Goal: Task Accomplishment & Management: Manage account settings

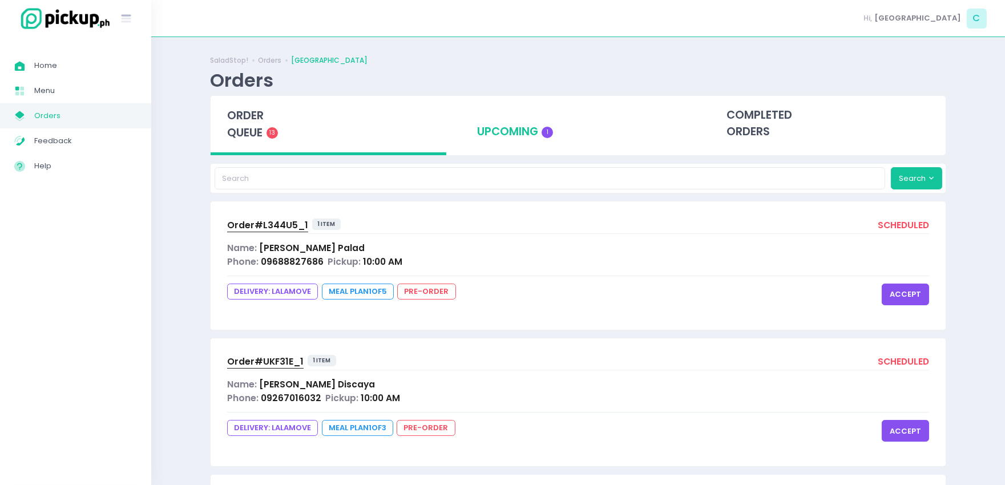
click at [556, 131] on div "upcoming 1" at bounding box center [579, 124] width 236 height 56
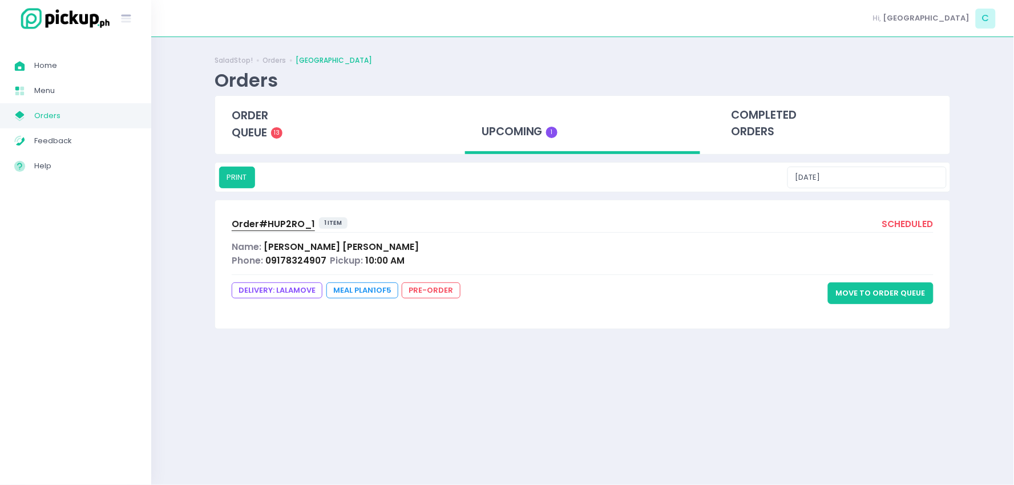
click at [893, 296] on button "Move to Order Queue" at bounding box center [881, 294] width 106 height 22
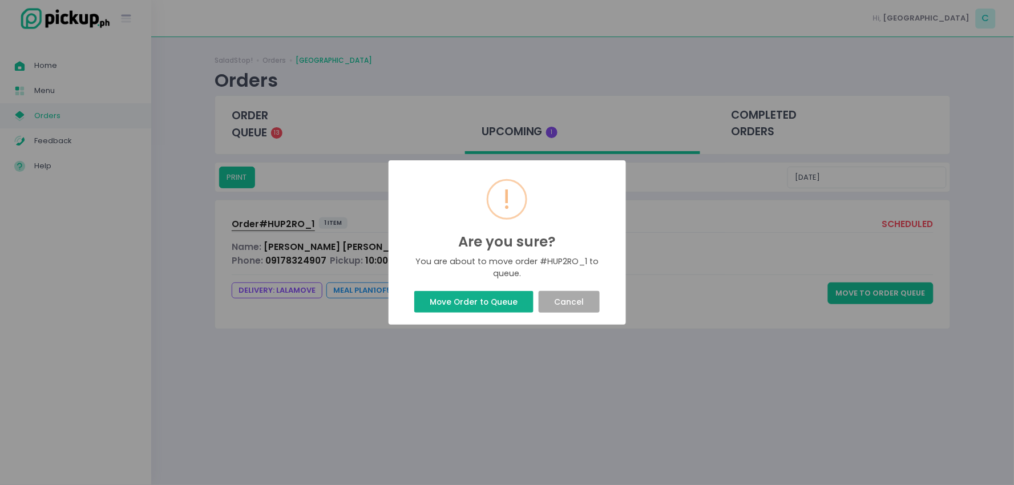
click at [493, 308] on button "Move Order to Queue" at bounding box center [473, 302] width 119 height 22
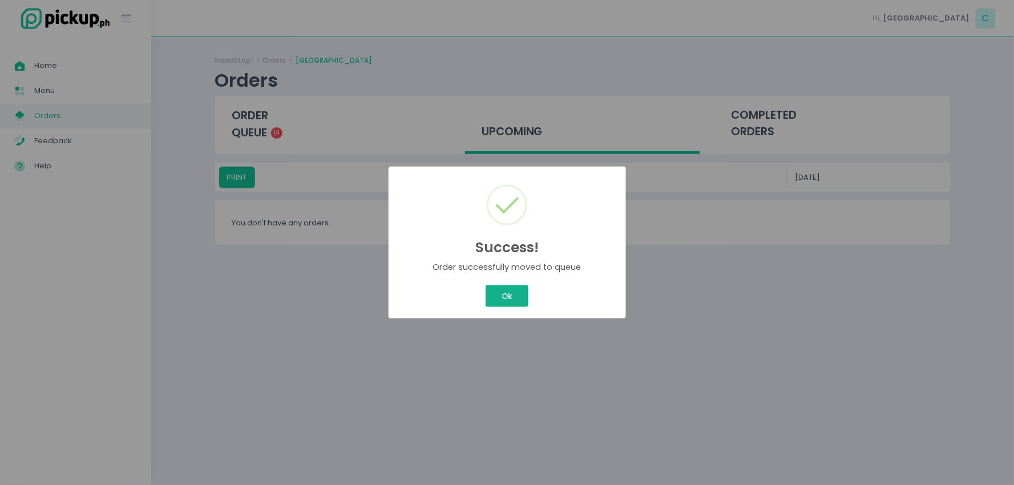
click at [514, 294] on button "Ok" at bounding box center [507, 296] width 42 height 22
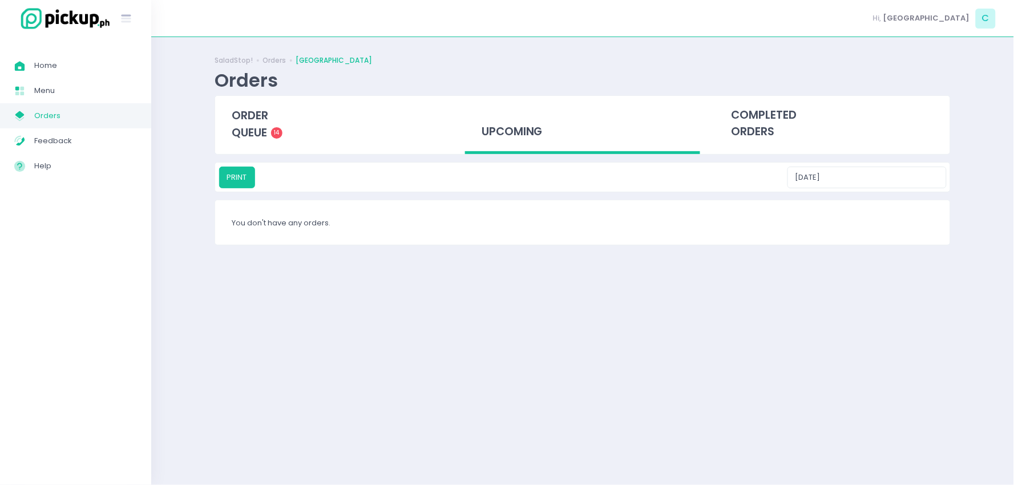
click at [247, 152] on div "order queue 14" at bounding box center [333, 125] width 250 height 59
click at [229, 119] on div "order queue 14" at bounding box center [333, 124] width 236 height 57
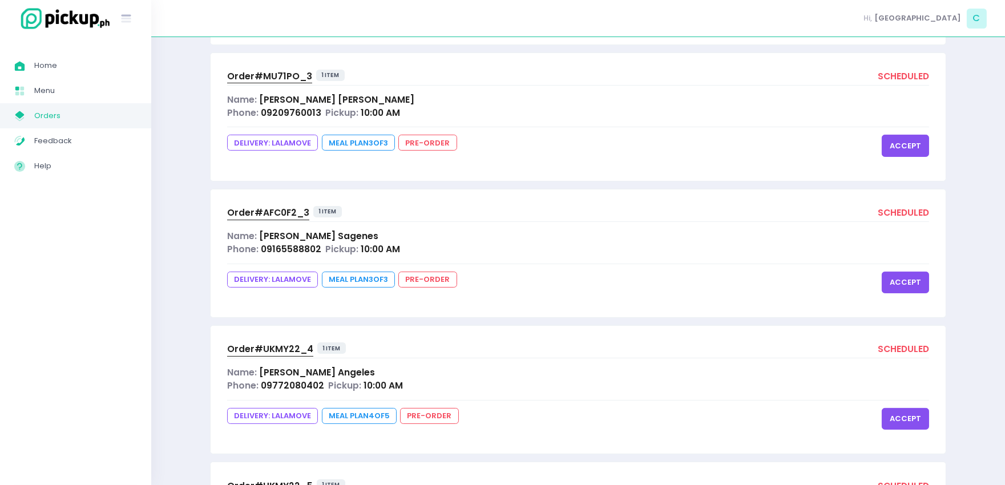
scroll to position [1646, 0]
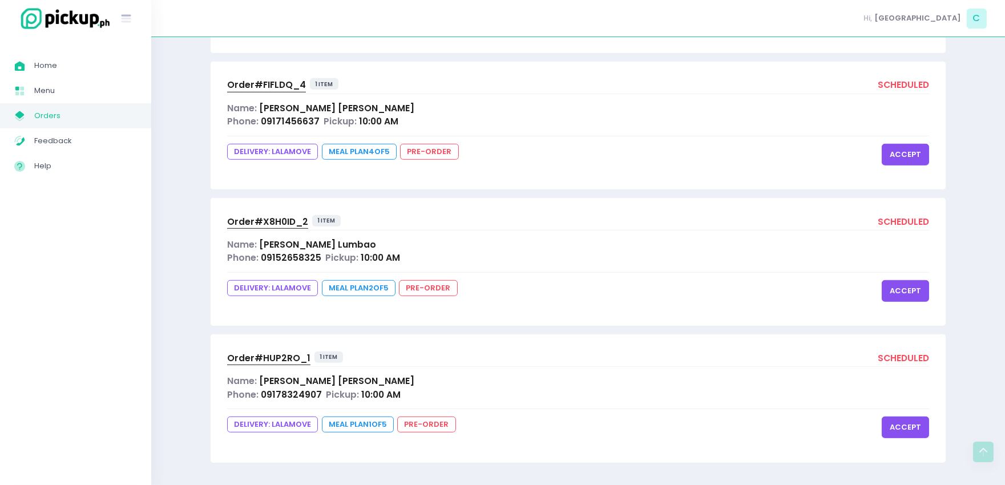
click at [921, 427] on button "accept" at bounding box center [905, 428] width 47 height 22
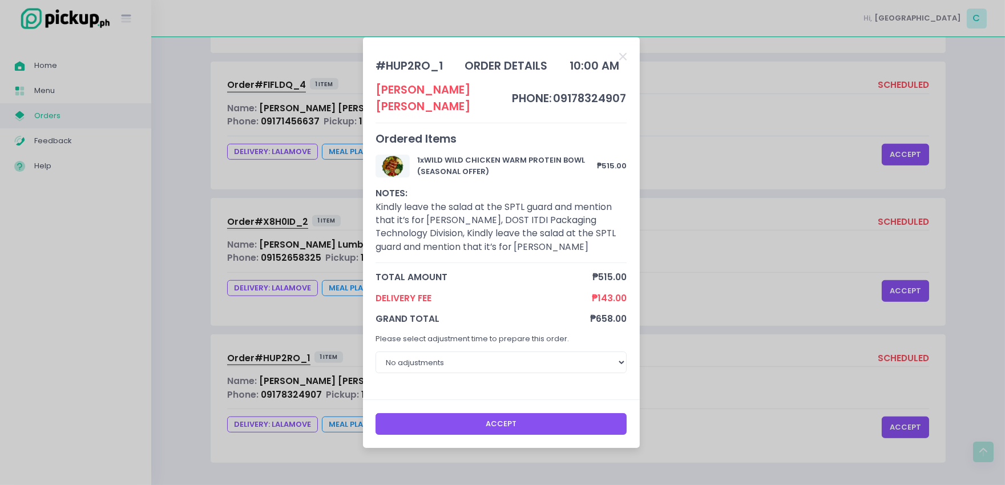
click at [531, 413] on button "Accept" at bounding box center [501, 424] width 251 height 22
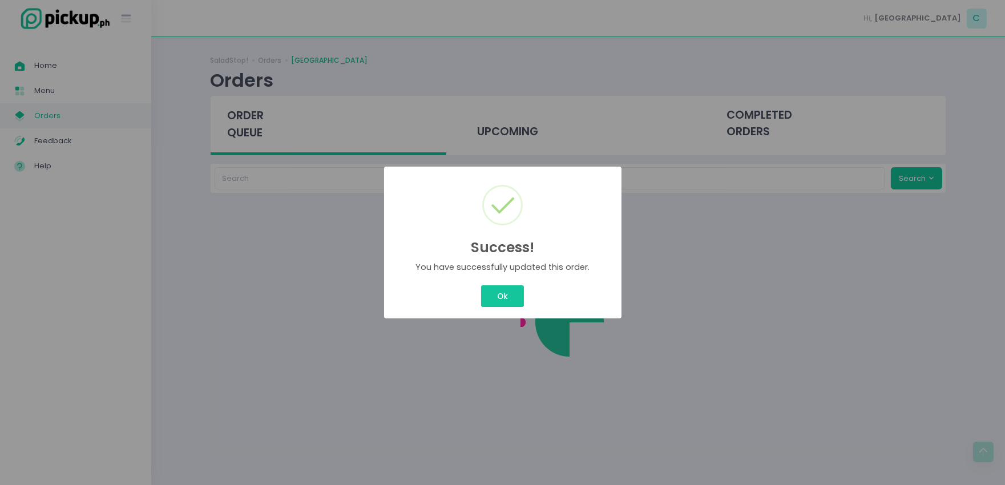
scroll to position [0, 0]
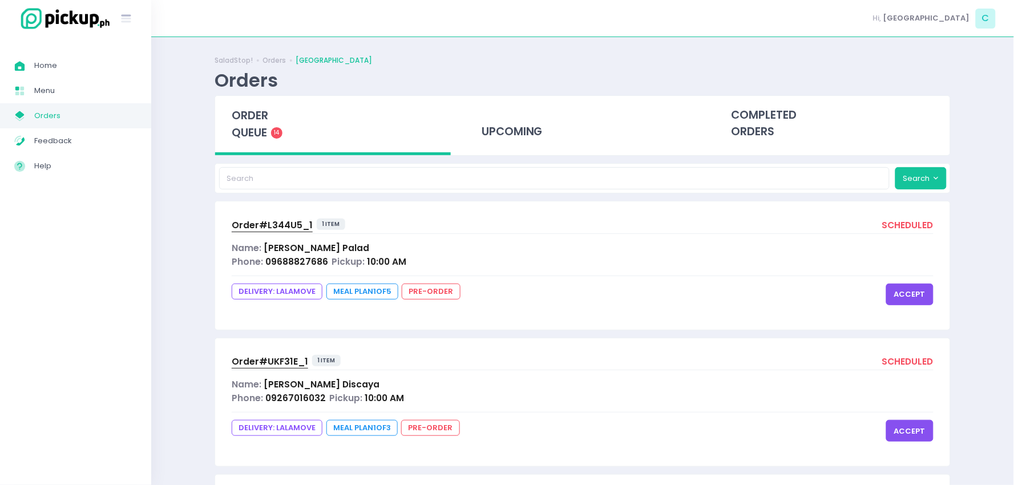
click at [519, 280] on div "Success! × You have successfully updated this order. Ok Cancel" at bounding box center [507, 242] width 119 height 76
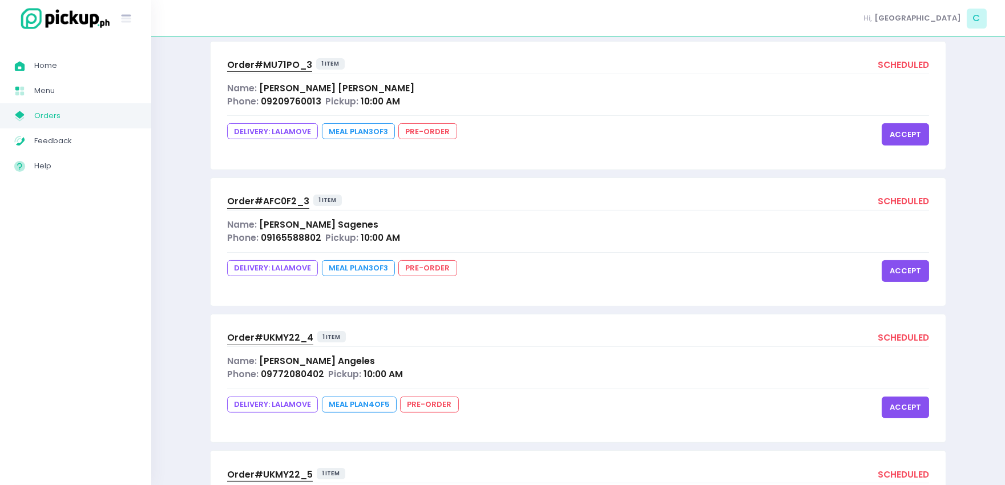
scroll to position [1646, 0]
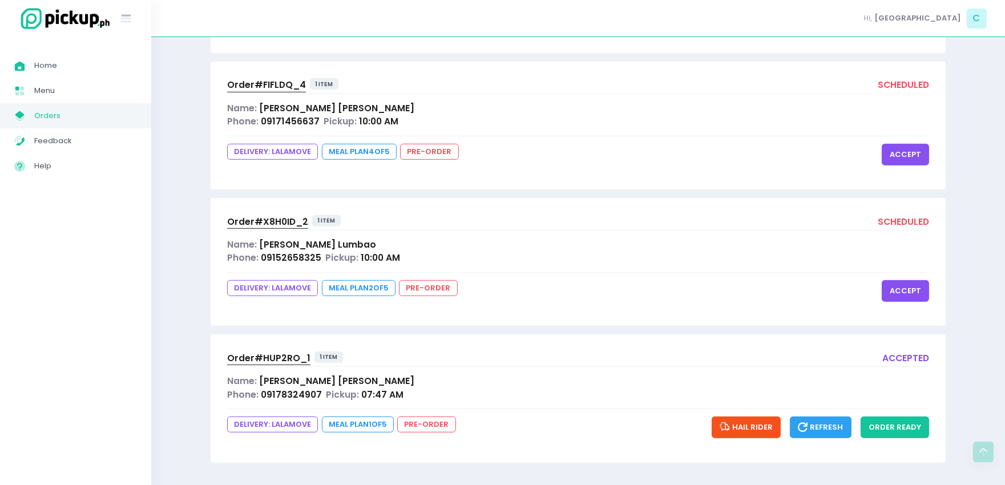
click at [293, 357] on span "Order# HUP2RO_1" at bounding box center [268, 358] width 83 height 12
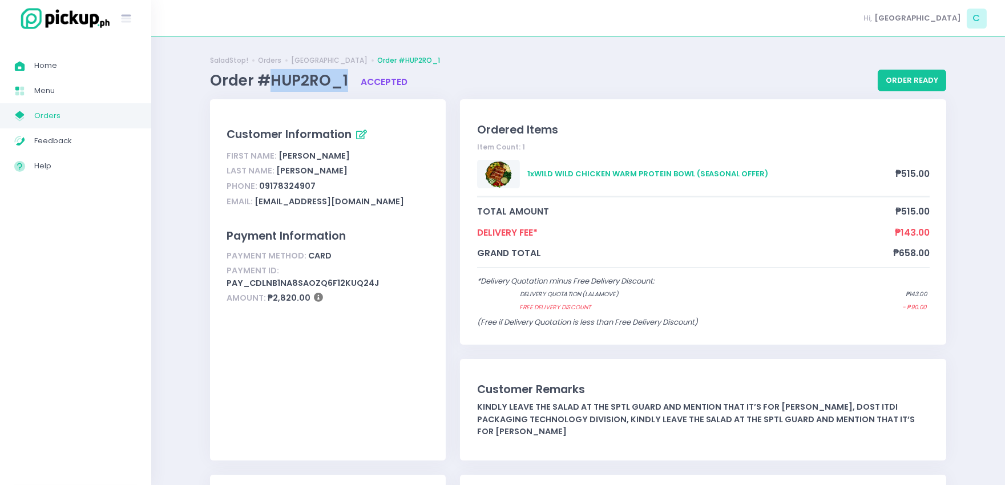
drag, startPoint x: 272, startPoint y: 83, endPoint x: 344, endPoint y: 87, distance: 72.0
click at [344, 87] on span "Order #HUP2RO_1" at bounding box center [281, 80] width 142 height 21
copy span "HUP2RO_1"
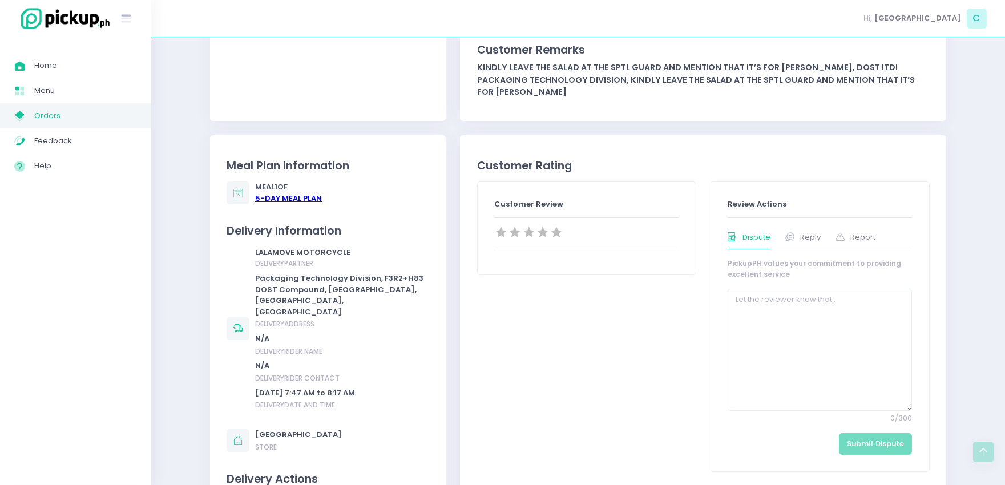
scroll to position [324, 0]
